Goal: Information Seeking & Learning: Learn about a topic

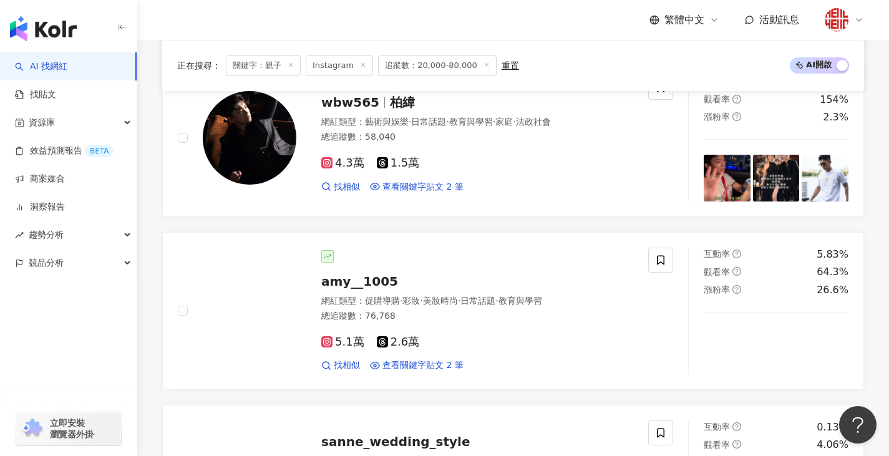
scroll to position [1681, 0]
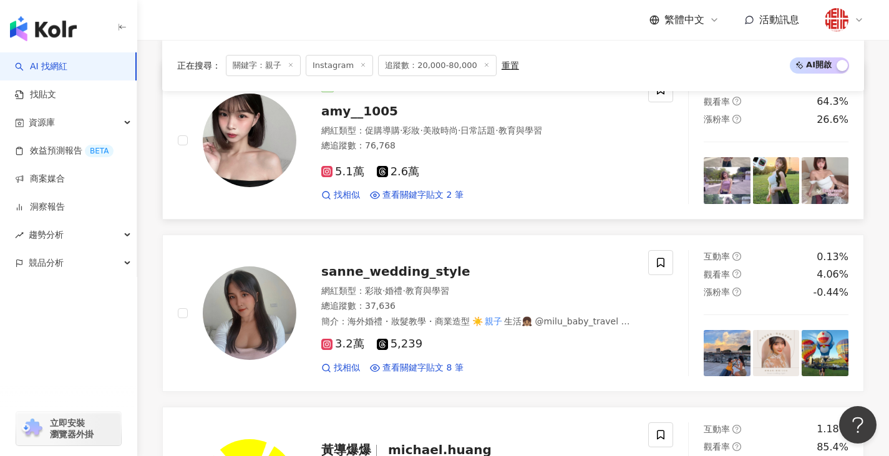
click at [464, 161] on div "5.1萬 2.6萬 找相似 查看關鍵字貼文 2 筆" at bounding box center [477, 178] width 312 height 46
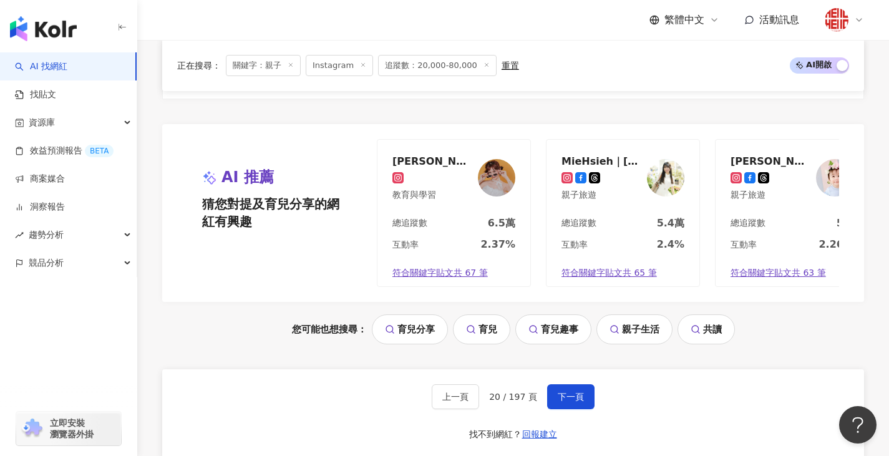
scroll to position [2741, 0]
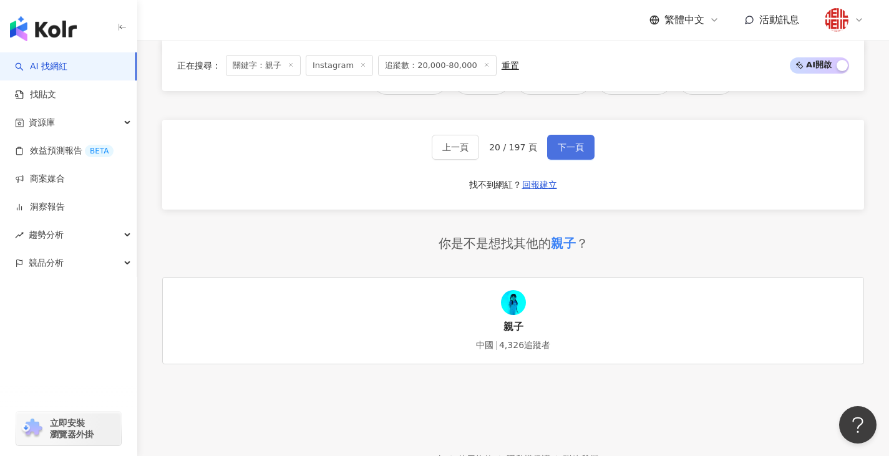
click at [568, 142] on span "下一頁" at bounding box center [571, 147] width 26 height 10
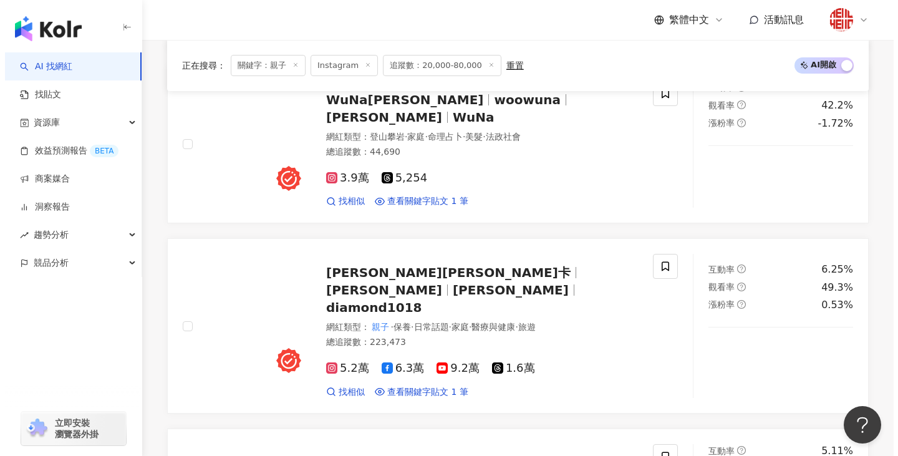
scroll to position [1322, 0]
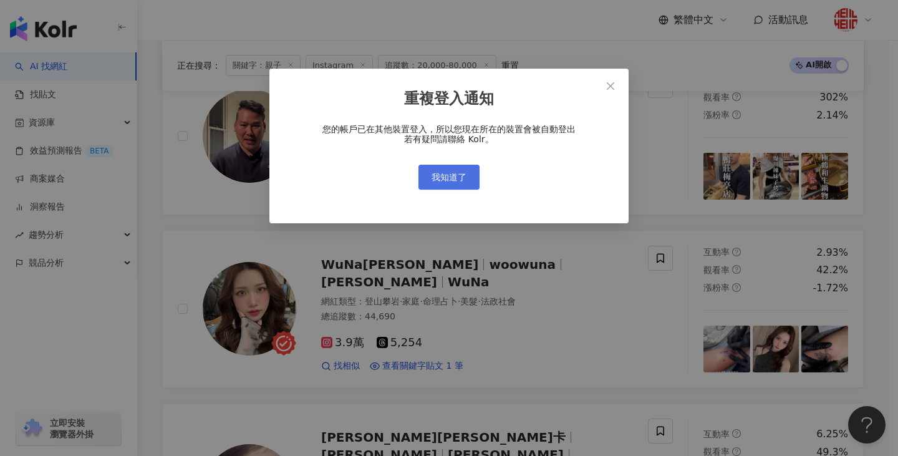
click at [461, 174] on span "我知道了" at bounding box center [449, 177] width 35 height 10
